Goal: Task Accomplishment & Management: Use online tool/utility

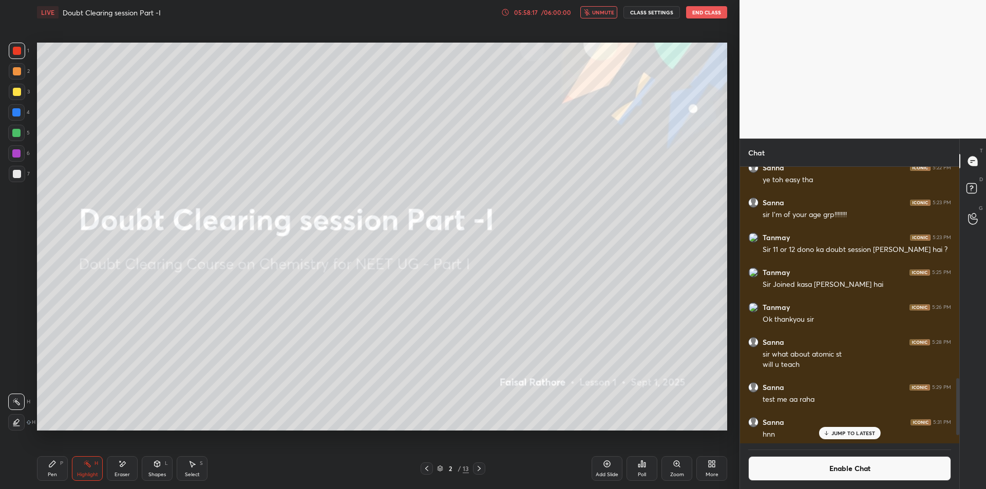
scroll to position [1086, 0]
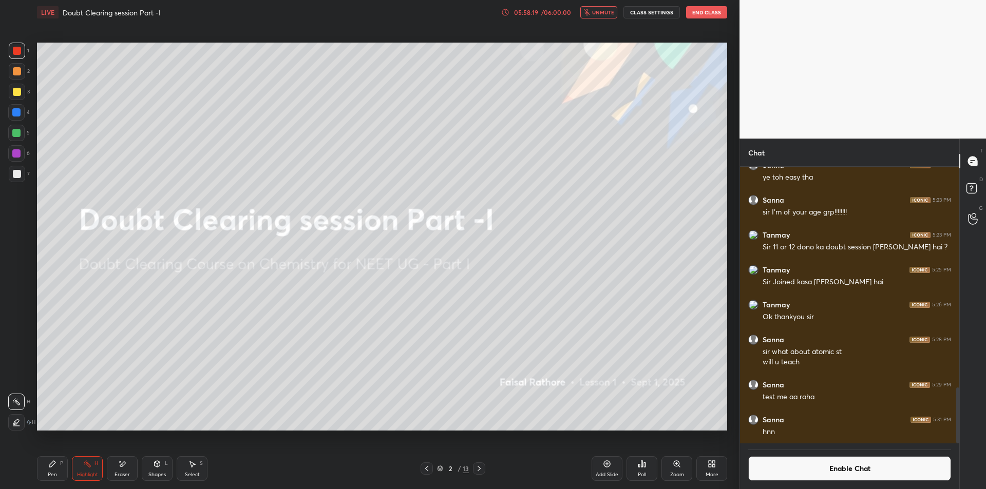
click at [662, 16] on button "CLASS SETTINGS" at bounding box center [651, 12] width 56 height 12
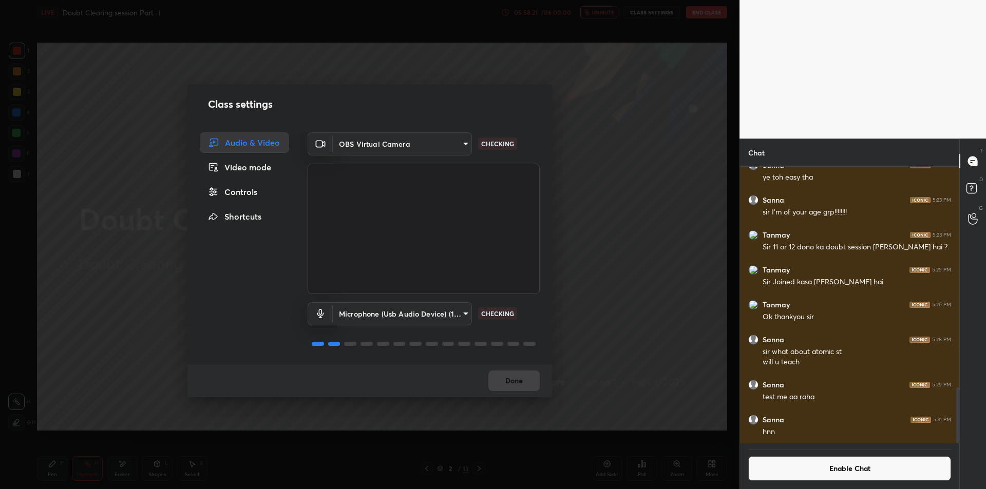
click at [263, 195] on div "Controls" at bounding box center [244, 192] width 89 height 21
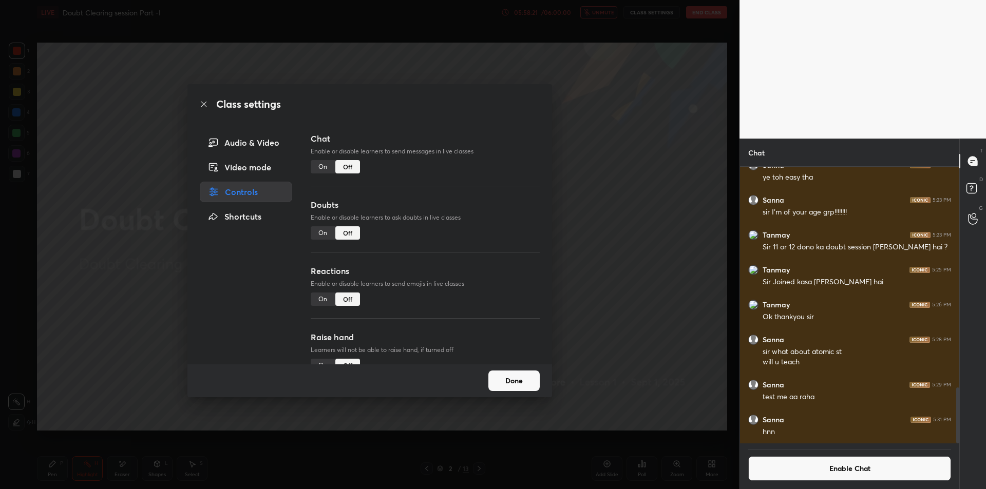
click at [322, 164] on div "On" at bounding box center [323, 166] width 25 height 13
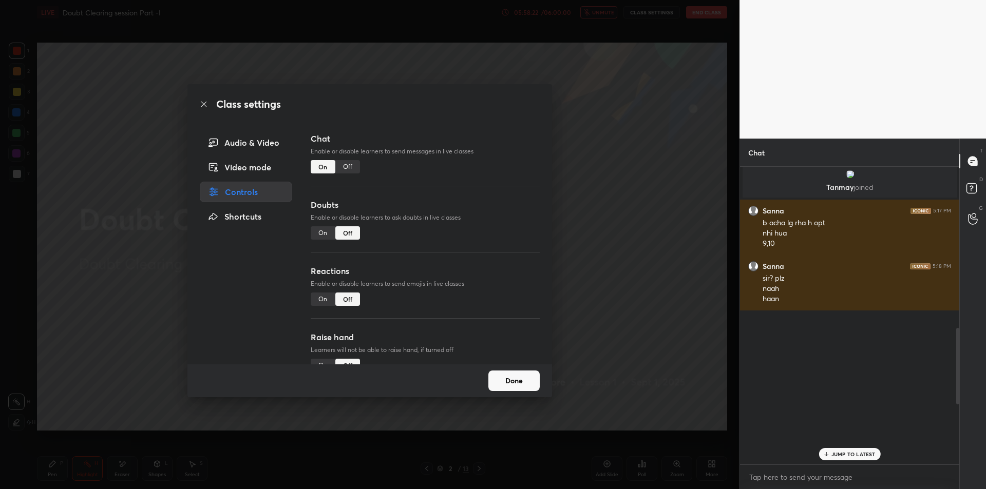
scroll to position [622, 0]
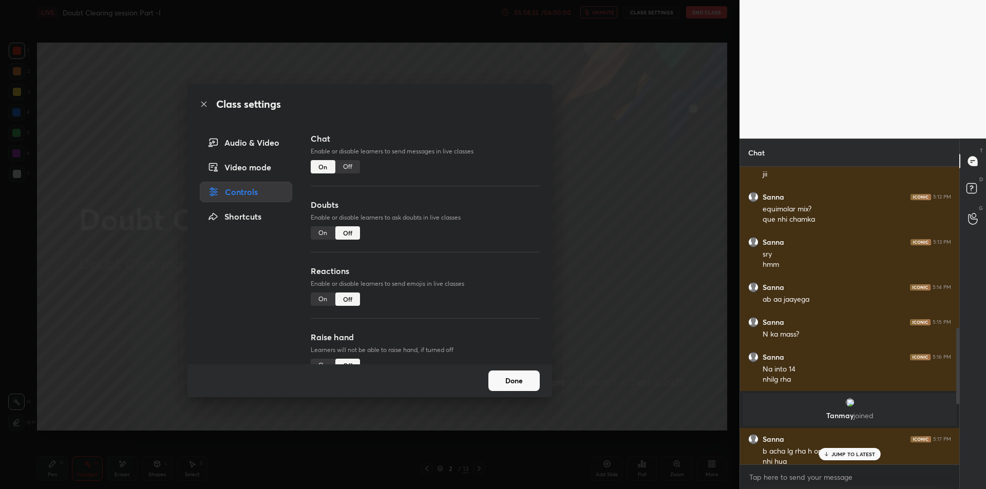
click at [323, 222] on p "Enable or disable learners to ask doubts in live classes" at bounding box center [425, 217] width 229 height 9
click at [316, 232] on div "On" at bounding box center [323, 232] width 25 height 13
click at [315, 297] on div "On" at bounding box center [323, 299] width 25 height 13
click at [261, 140] on div "Audio & Video" at bounding box center [246, 142] width 92 height 21
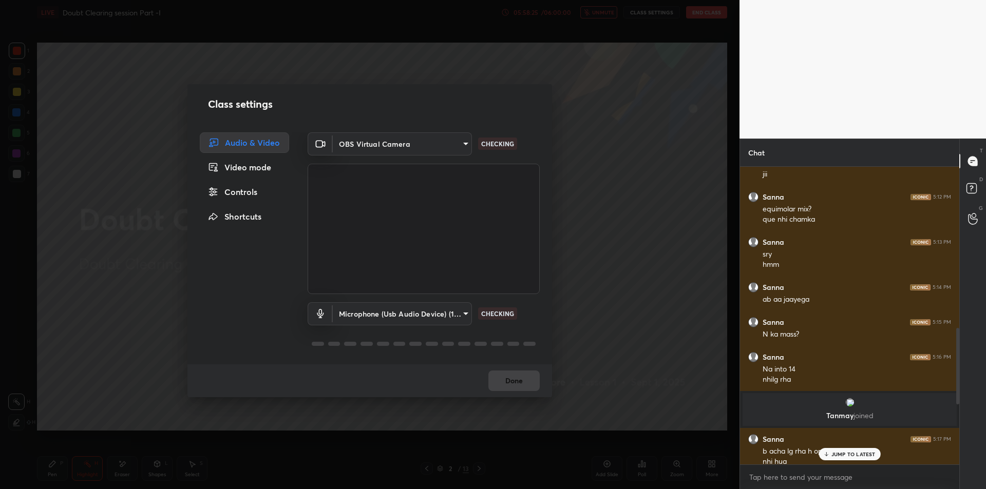
click at [620, 175] on div "Class settings Audio & Video Video mode Controls Shortcuts OBS Virtual Camera 6…" at bounding box center [369, 244] width 739 height 489
click at [619, 175] on div "Class settings Audio & Video Video mode Controls Shortcuts OBS Virtual Camera 6…" at bounding box center [369, 244] width 739 height 489
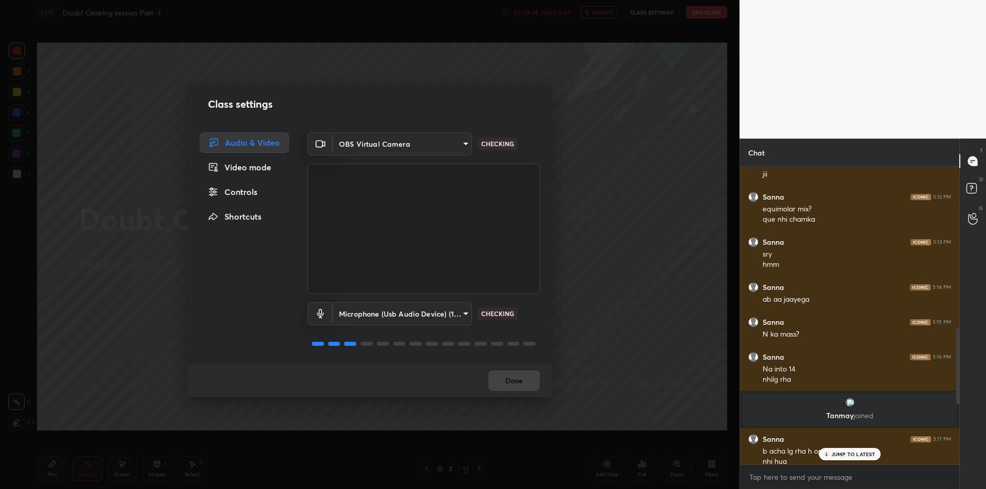
click at [617, 176] on div "Class settings Audio & Video Video mode Controls Shortcuts OBS Virtual Camera 6…" at bounding box center [369, 244] width 739 height 489
click at [616, 177] on div "Class settings Audio & Video Video mode Controls Shortcuts OBS Virtual Camera 6…" at bounding box center [369, 244] width 739 height 489
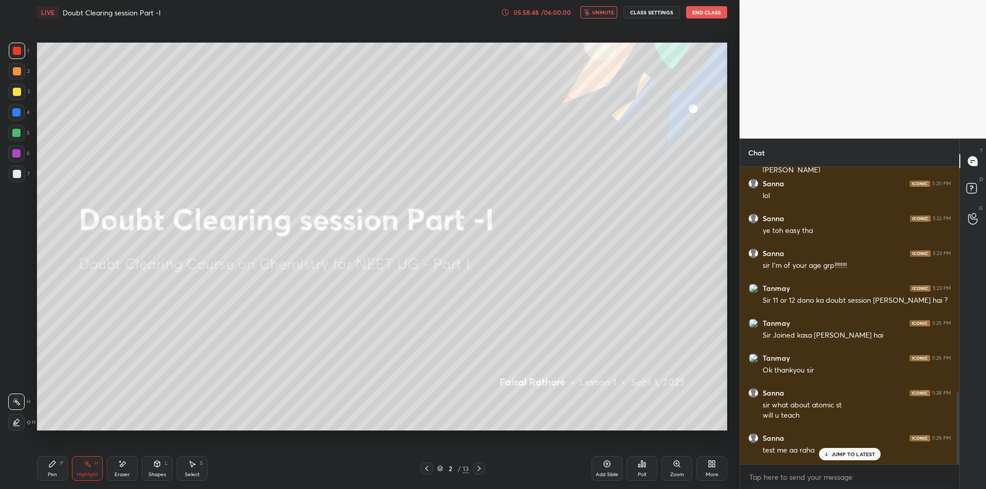
click at [840, 452] on p "JUMP TO LATEST" at bounding box center [853, 454] width 44 height 6
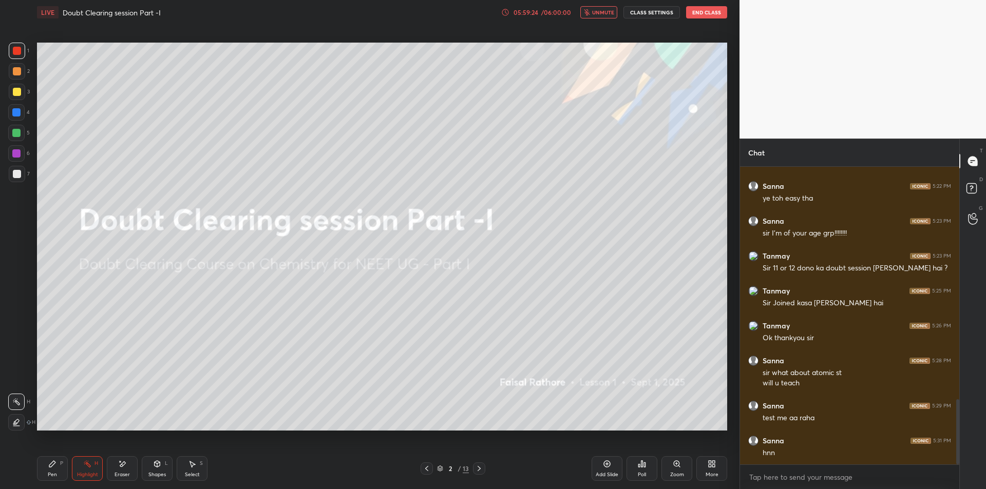
click at [788, 110] on video at bounding box center [862, 69] width 246 height 139
click at [768, 477] on textarea at bounding box center [849, 477] width 203 height 16
click at [119, 474] on div "Eraser" at bounding box center [121, 474] width 15 height 5
click at [84, 467] on icon at bounding box center [87, 464] width 8 height 8
click at [710, 14] on button "End Class" at bounding box center [706, 12] width 41 height 12
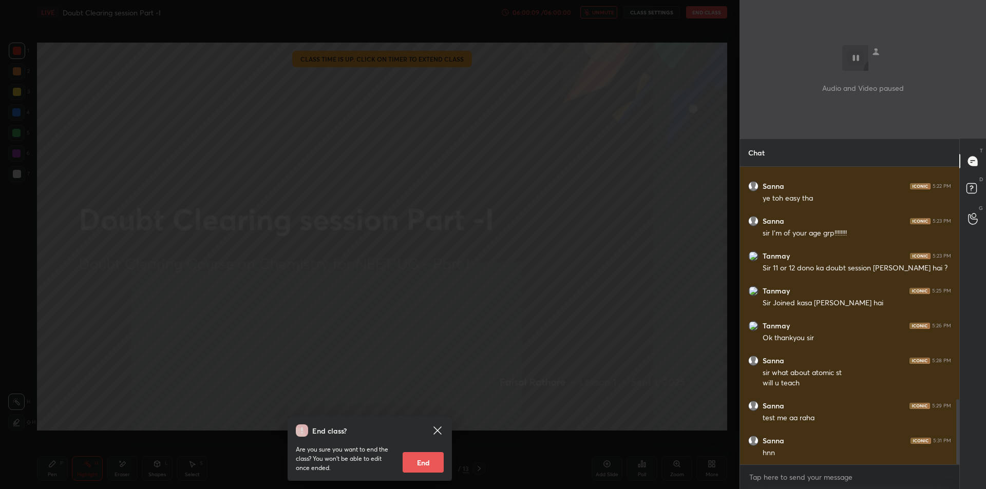
click at [494, 312] on div "End class? Are you sure you want to end the class? You won’t be able to edit on…" at bounding box center [369, 244] width 739 height 489
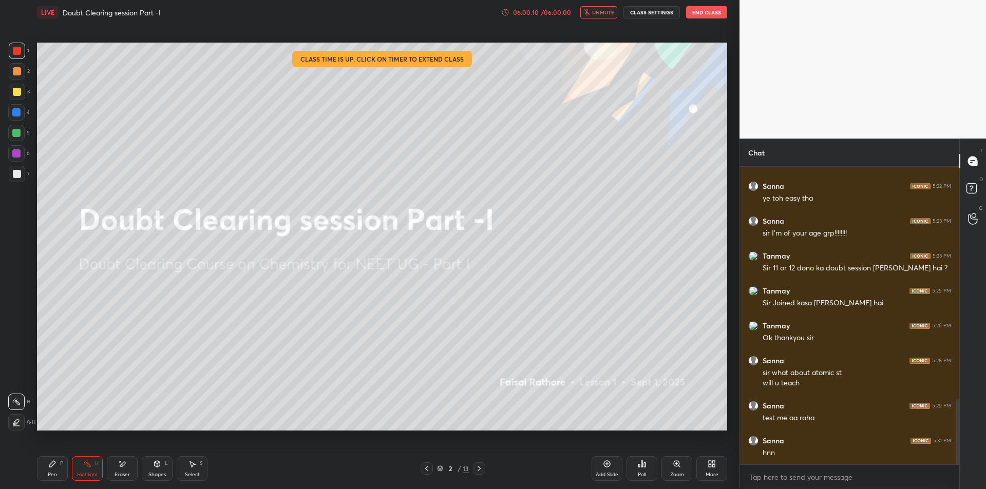
click at [701, 13] on button "End Class" at bounding box center [706, 12] width 41 height 12
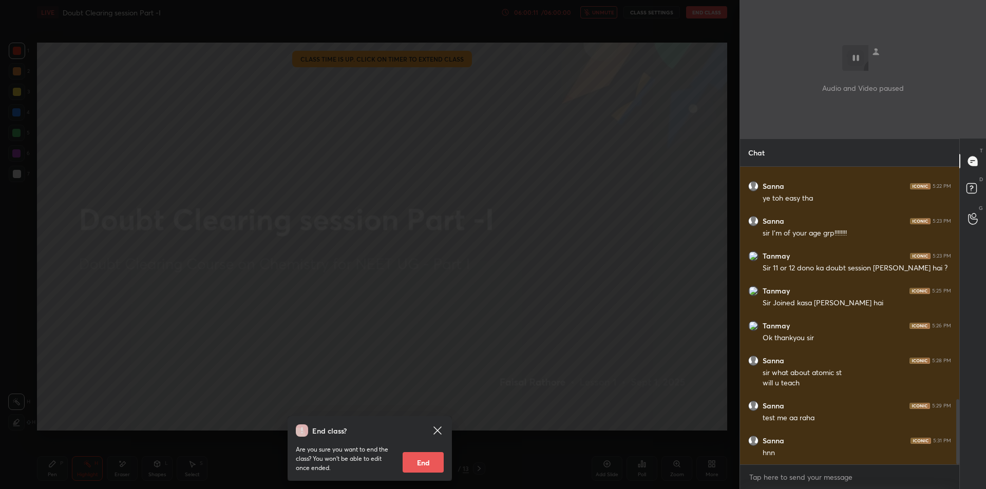
click at [425, 458] on button "End" at bounding box center [423, 462] width 41 height 21
type textarea "x"
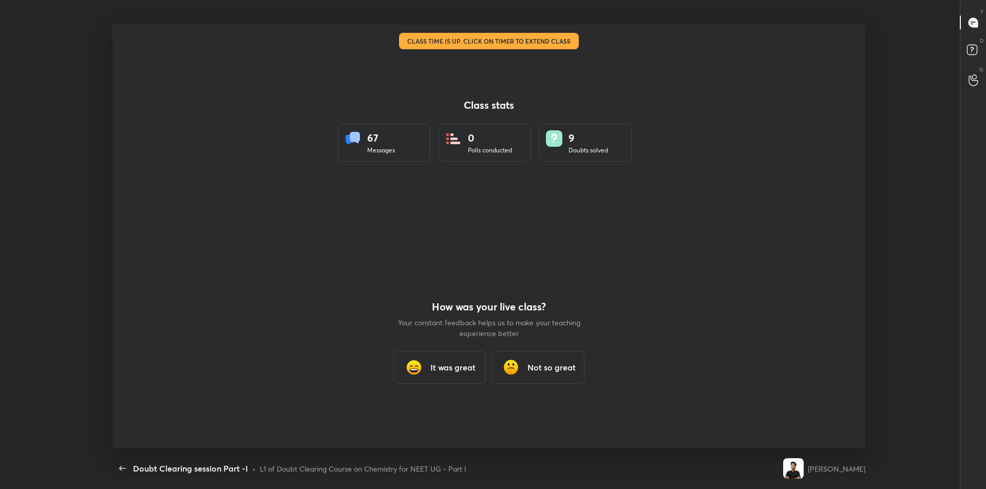
scroll to position [0, 0]
click at [425, 376] on div "It was great" at bounding box center [439, 367] width 92 height 33
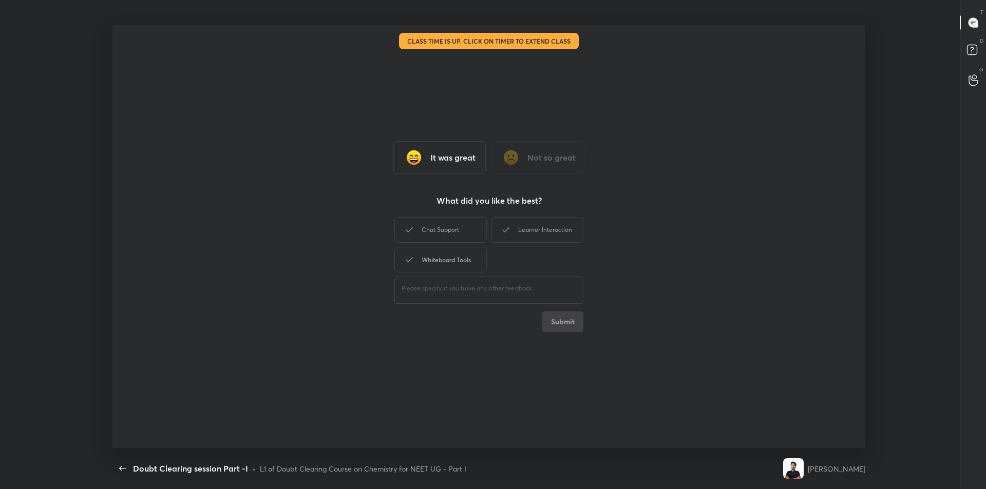
click at [439, 267] on div "Whiteboard Tools" at bounding box center [440, 260] width 92 height 26
click at [445, 227] on div "Chat Support" at bounding box center [440, 230] width 92 height 26
click at [529, 224] on div "Learner Interaction" at bounding box center [537, 230] width 92 height 26
click at [566, 322] on button "Submit" at bounding box center [562, 322] width 41 height 21
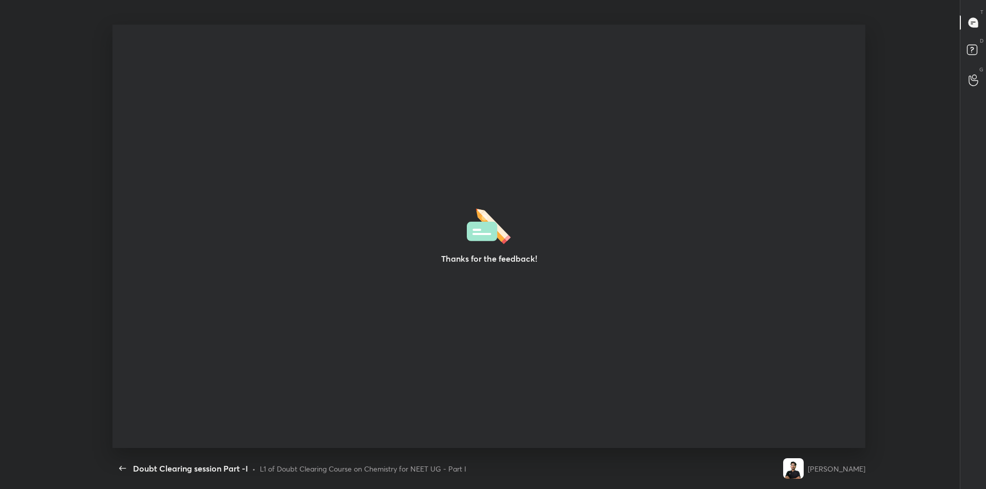
click at [11, 136] on div "Thanks for the feedback! Setting up your live class" at bounding box center [489, 237] width 978 height 424
